Goal: Navigation & Orientation: Find specific page/section

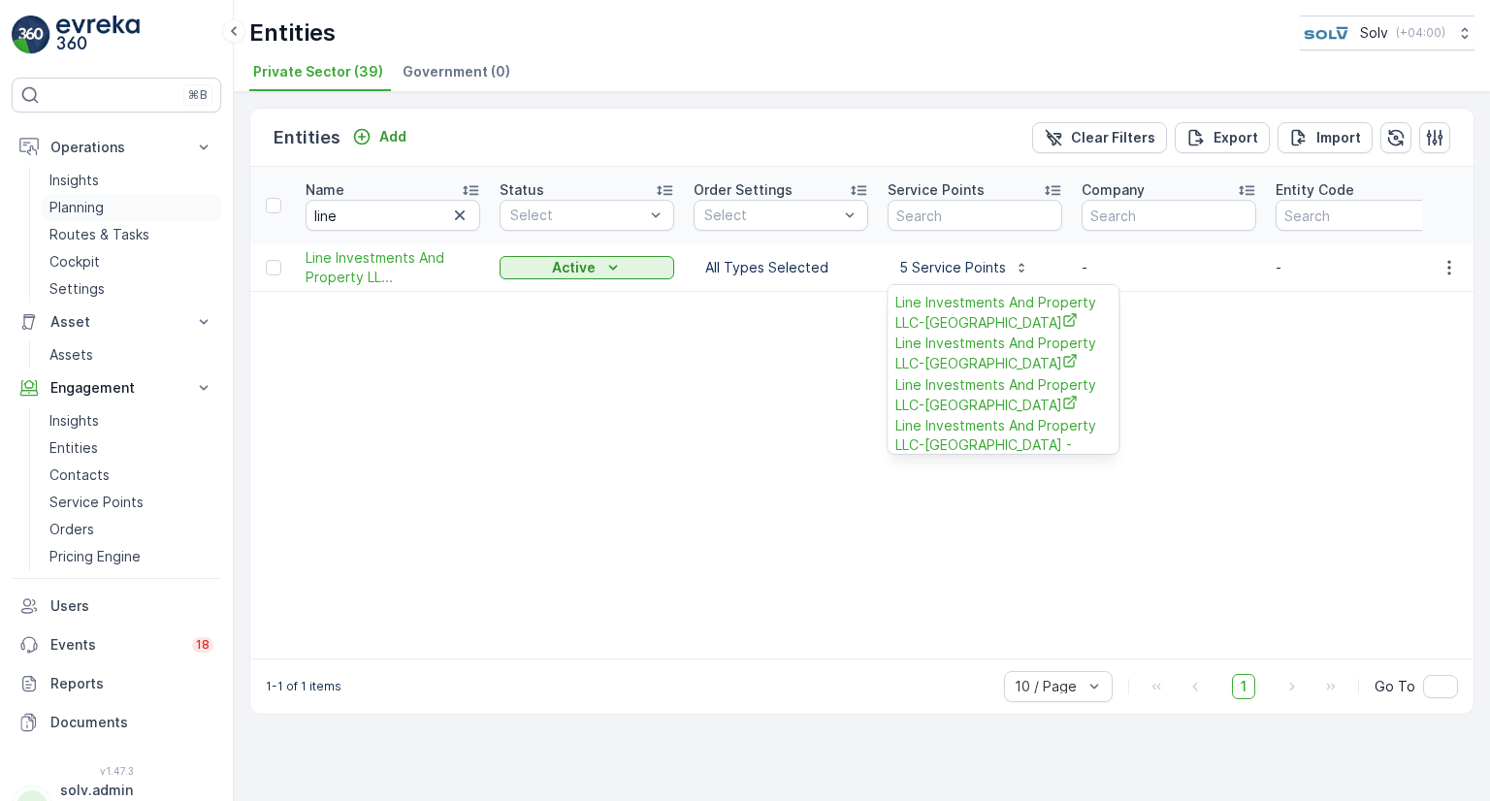
click at [90, 216] on link "Planning" at bounding box center [131, 207] width 179 height 27
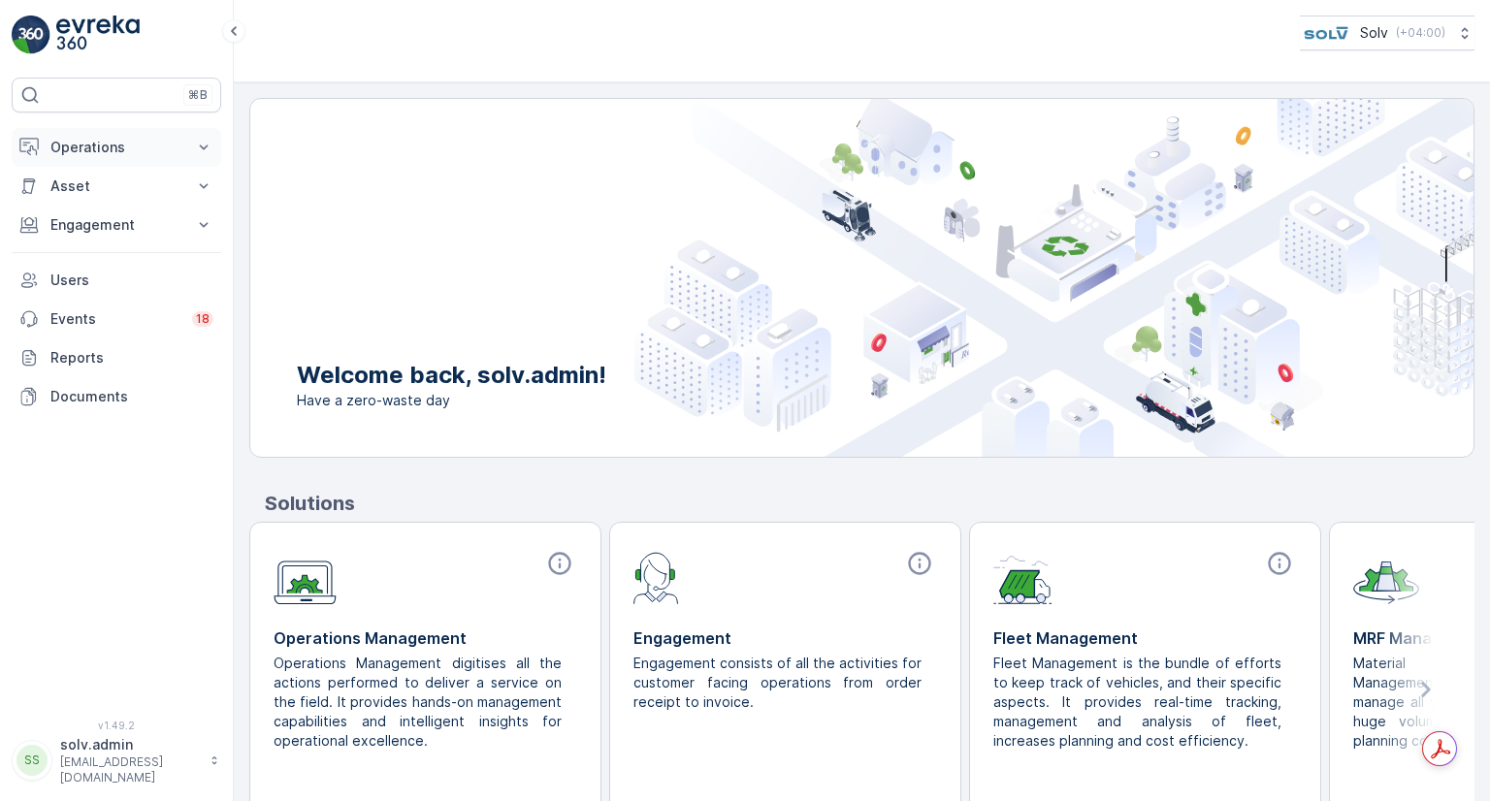
click at [109, 141] on p "Operations" at bounding box center [116, 147] width 132 height 19
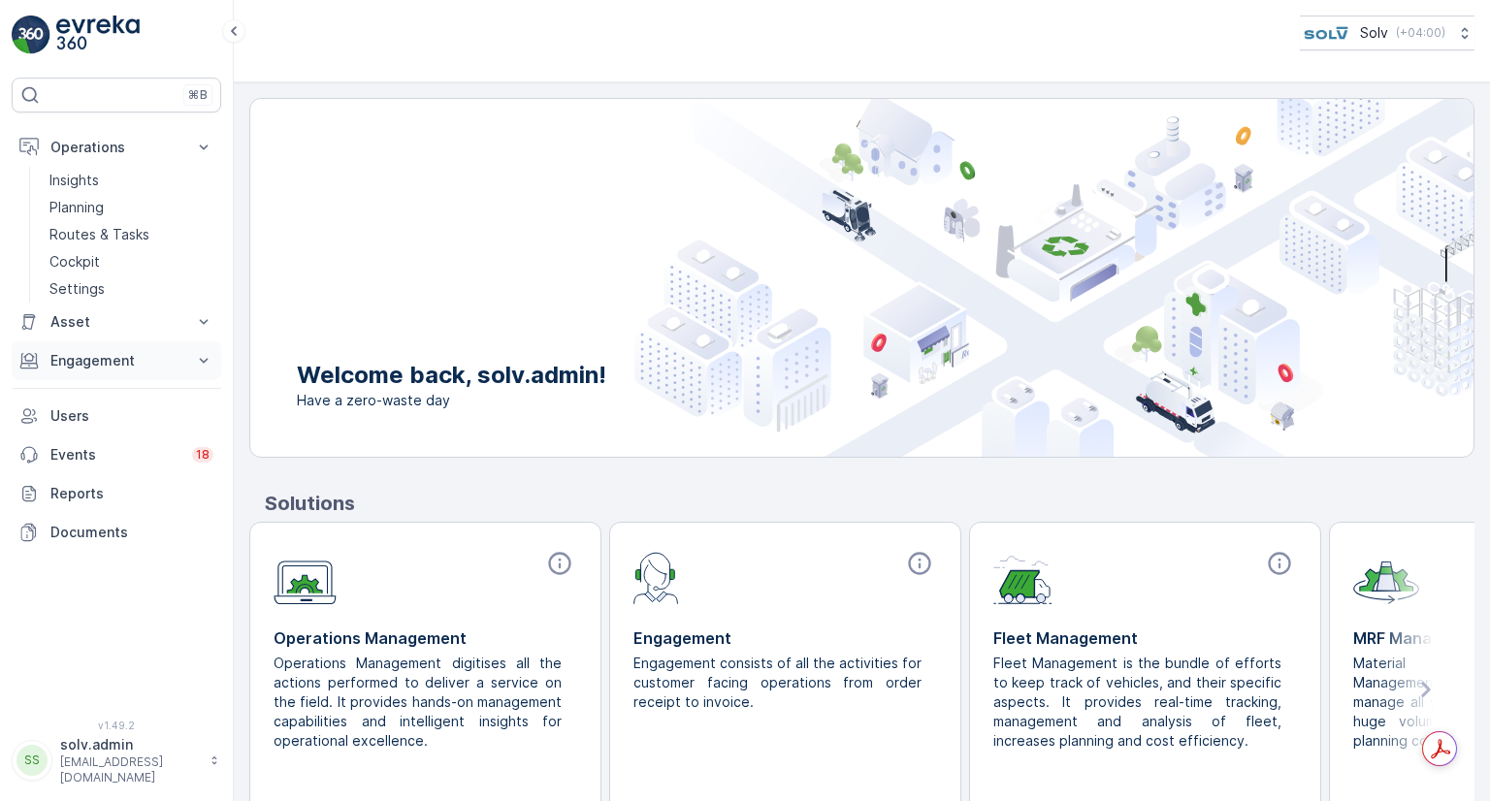
click at [105, 368] on p "Engagement" at bounding box center [116, 360] width 132 height 19
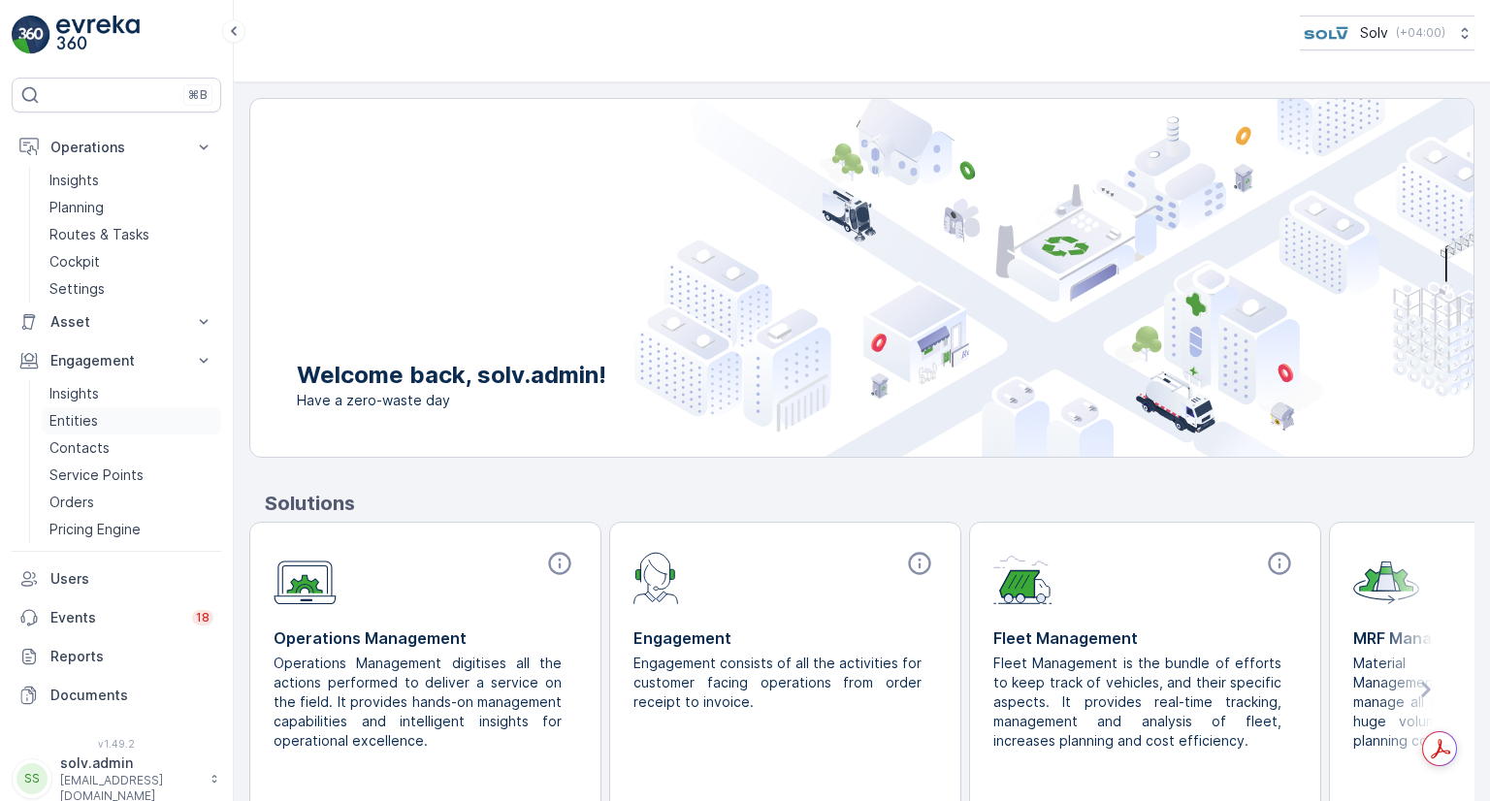
click at [83, 431] on link "Entities" at bounding box center [131, 420] width 179 height 27
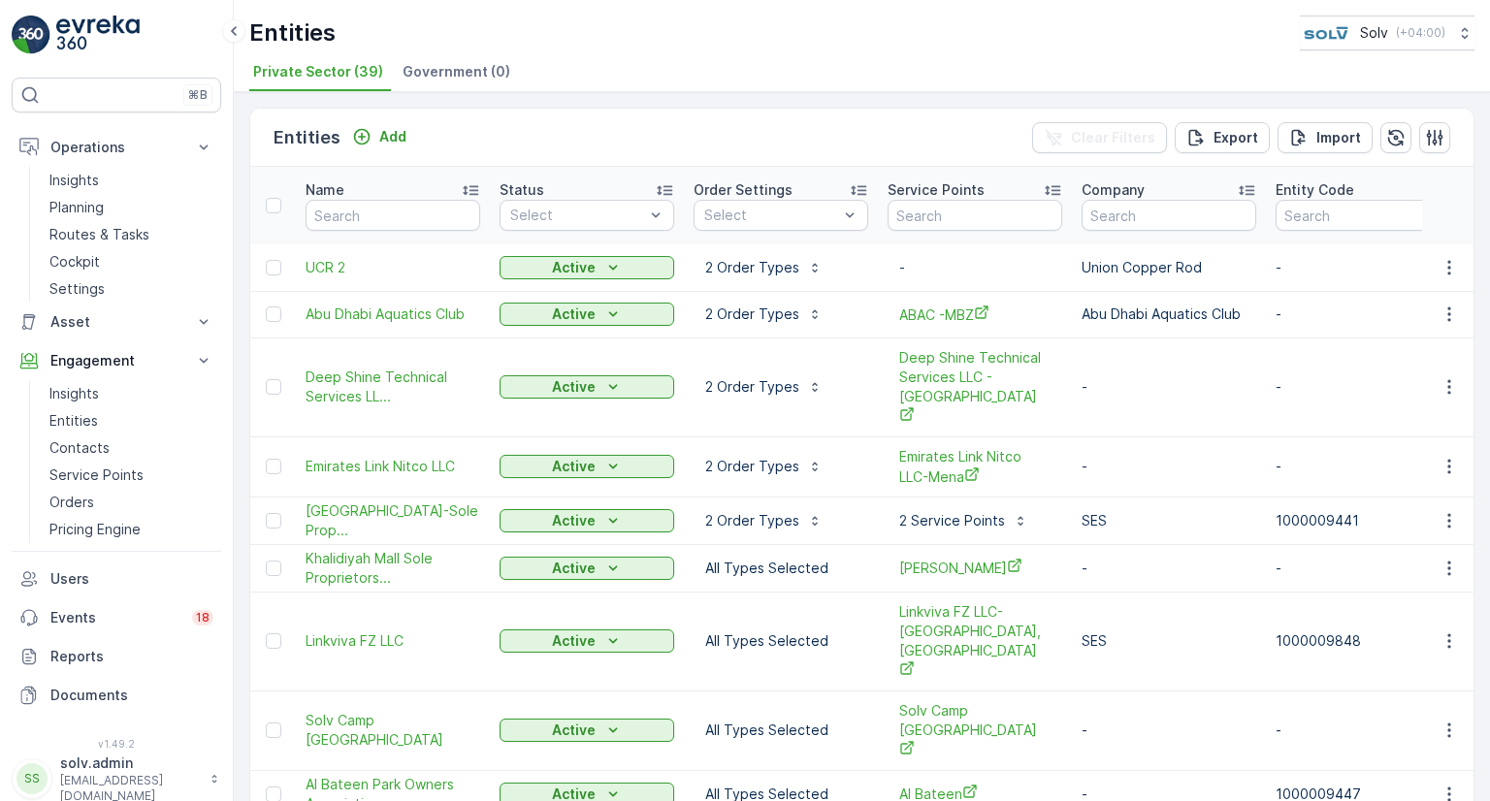
click at [89, 498] on p "Orders" at bounding box center [71, 502] width 45 height 19
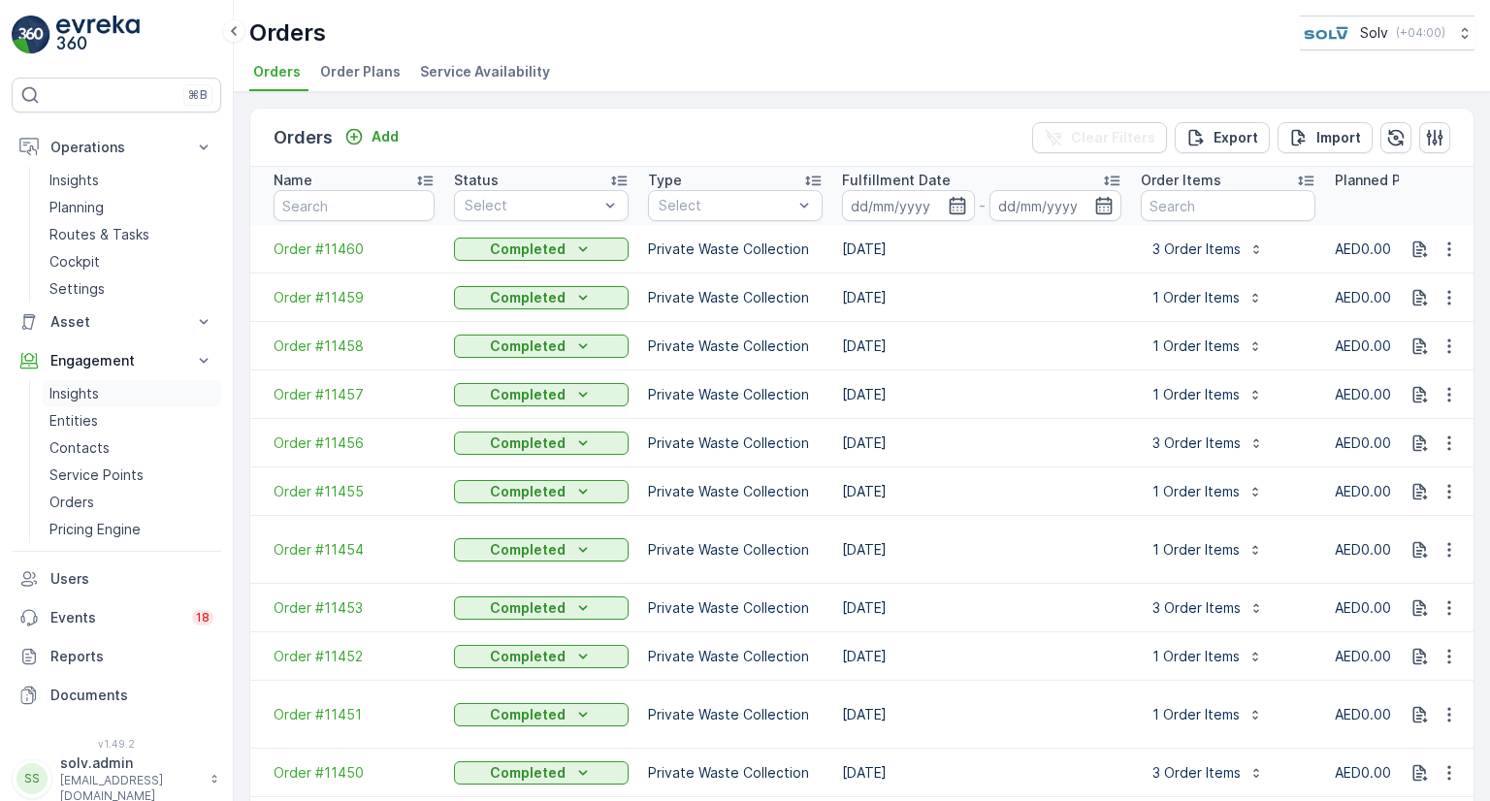
click at [74, 404] on link "Insights" at bounding box center [131, 393] width 179 height 27
